Goal: Task Accomplishment & Management: Use online tool/utility

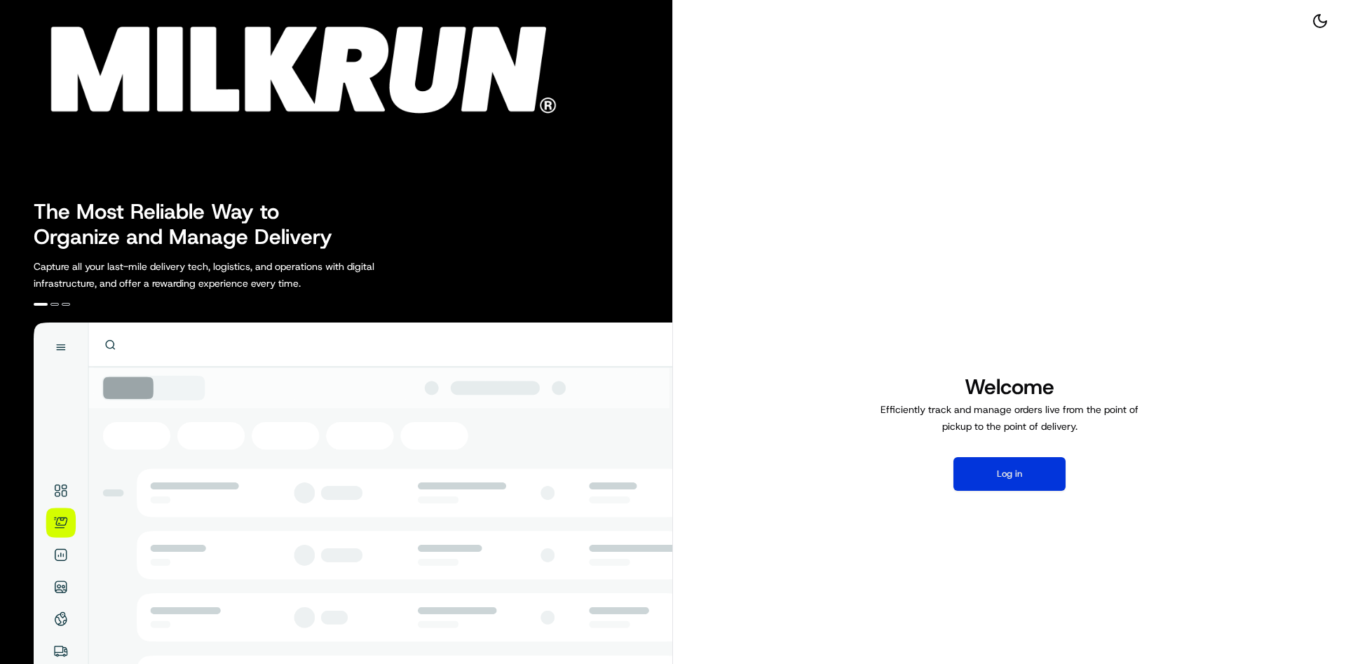
click at [1016, 484] on button "Log in" at bounding box center [1009, 474] width 112 height 34
